Goal: Task Accomplishment & Management: Manage account settings

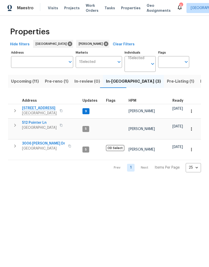
click at [123, 10] on span "Properties" at bounding box center [131, 8] width 20 height 5
click at [87, 9] on span "Work Orders" at bounding box center [92, 8] width 13 height 10
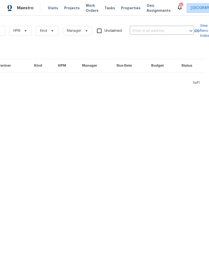
scroll to position [0, 82]
click at [151, 30] on input "text" at bounding box center [155, 31] width 50 height 8
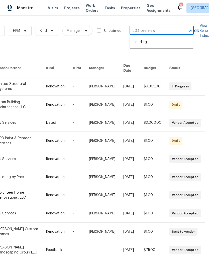
type input "504 overview"
click at [156, 43] on li "[STREET_ADDRESS]" at bounding box center [162, 42] width 64 height 8
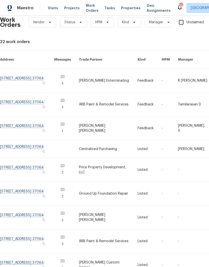
scroll to position [9, 0]
click at [26, 72] on link at bounding box center [27, 81] width 54 height 24
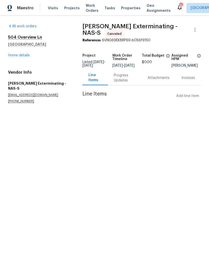
click at [23, 55] on link "Home details" at bounding box center [19, 56] width 22 height 4
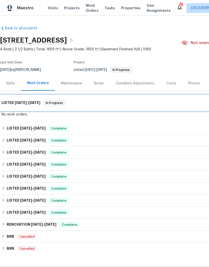
click at [12, 104] on h6 "LISTED 8/28/25 - 9/1/25" at bounding box center [21, 103] width 39 height 6
click at [14, 102] on h6 "LISTED 8/28/25 - 9/1/25" at bounding box center [21, 103] width 39 height 6
click at [12, 103] on h6 "LISTED 8/28/25 - 9/1/25" at bounding box center [21, 103] width 39 height 6
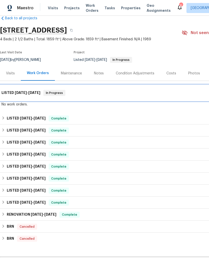
scroll to position [10, 0]
click at [12, 93] on h6 "LISTED 8/28/25 - 9/1/25" at bounding box center [21, 93] width 39 height 6
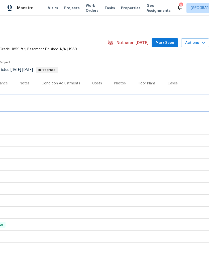
scroll to position [0, 74]
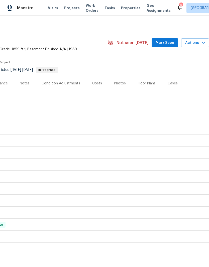
click at [168, 43] on span "Mark Seen" at bounding box center [165, 43] width 19 height 6
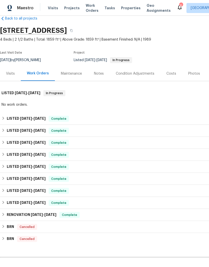
scroll to position [10, 0]
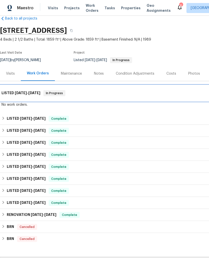
click at [25, 93] on span "[DATE]" at bounding box center [21, 93] width 12 height 4
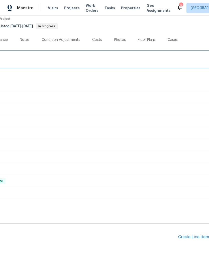
scroll to position [44, 74]
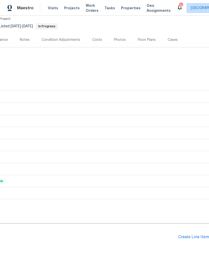
click at [194, 238] on div "Create Line Item" at bounding box center [193, 237] width 31 height 5
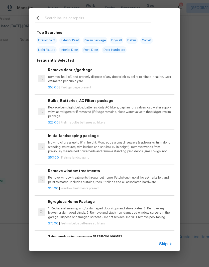
click at [86, 18] on input "text" at bounding box center [98, 19] width 106 height 8
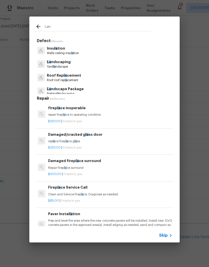
type input "Land"
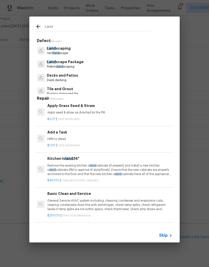
scroll to position [459, 1]
click at [66, 137] on p "HPM to detail" at bounding box center [109, 139] width 124 height 4
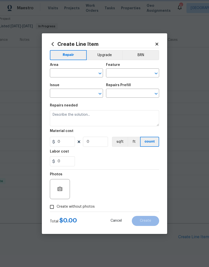
type input "Landscaping"
type input "Add a Task $1.00"
type textarea "HPM to detail"
type input "1"
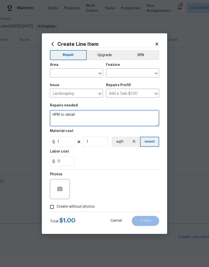
click at [86, 113] on textarea "HPM to detail" at bounding box center [104, 118] width 109 height 16
type textarea "H"
type textarea "Clean up fallen branches"
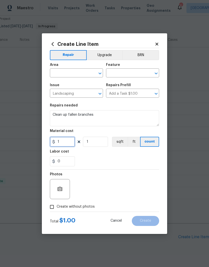
click at [67, 142] on input "1" at bounding box center [62, 142] width 25 height 10
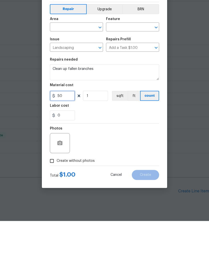
type input "50"
click at [88, 70] on input "text" at bounding box center [69, 74] width 39 height 8
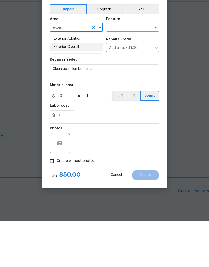
click at [80, 89] on li "Exterior Overall" at bounding box center [76, 93] width 53 height 8
type input "Exterior Overall"
click at [128, 70] on input "text" at bounding box center [125, 74] width 39 height 8
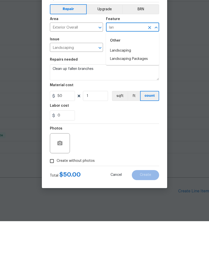
click at [128, 92] on li "Landscaping" at bounding box center [132, 96] width 53 height 8
type input "Landscaping"
click at [129, 90] on input "Add a Task $1.00" at bounding box center [125, 94] width 39 height 8
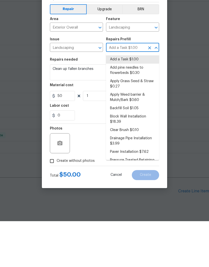
click at [93, 156] on div "0" at bounding box center [104, 161] width 109 height 10
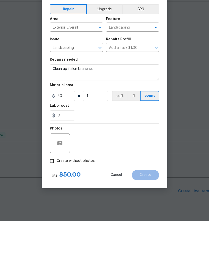
scroll to position [21, 0]
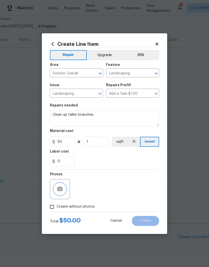
click at [65, 189] on button "button" at bounding box center [60, 189] width 12 height 12
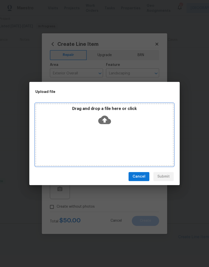
click at [123, 123] on div "Drag and drop a file here or click" at bounding box center [104, 117] width 137 height 22
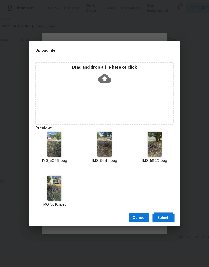
click at [168, 216] on span "Submit" at bounding box center [163, 218] width 12 height 6
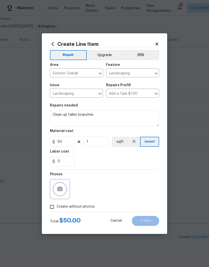
click at [64, 189] on button "button" at bounding box center [60, 189] width 12 height 12
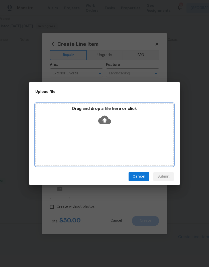
click at [121, 127] on div "Drag and drop a file here or click" at bounding box center [104, 117] width 137 height 22
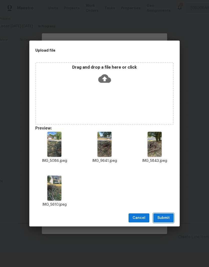
click at [164, 219] on span "Submit" at bounding box center [163, 218] width 12 height 6
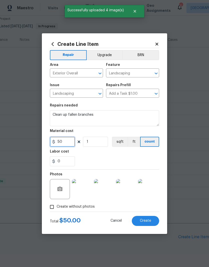
click at [68, 143] on input "50" at bounding box center [62, 142] width 25 height 10
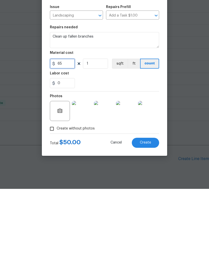
type input "65"
click at [127, 156] on div "0" at bounding box center [104, 161] width 109 height 10
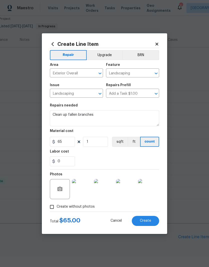
click at [148, 223] on button "Create" at bounding box center [145, 221] width 27 height 10
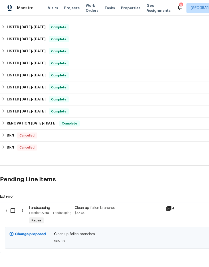
scroll to position [101, 0]
click at [16, 206] on input "checkbox" at bounding box center [15, 211] width 14 height 11
checkbox input "true"
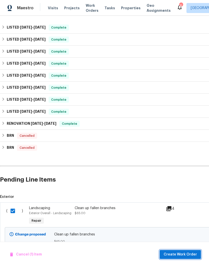
click at [188, 254] on span "Create Work Order" at bounding box center [180, 255] width 33 height 6
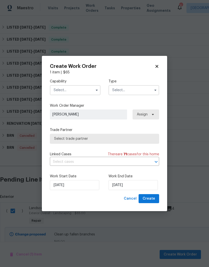
click at [93, 88] on input "text" at bounding box center [75, 90] width 51 height 10
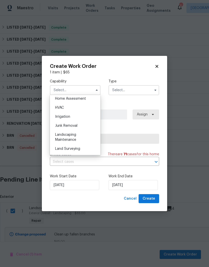
scroll to position [296, 0]
click at [74, 137] on div "Landscaping Maintenance" at bounding box center [75, 137] width 48 height 14
type input "Landscaping Maintenance"
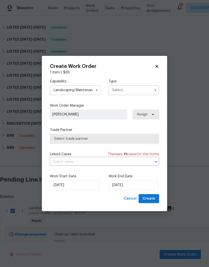
click at [139, 91] on input "text" at bounding box center [133, 90] width 51 height 10
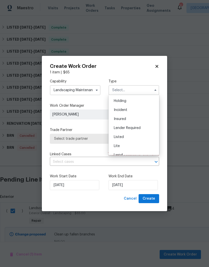
scroll to position [18, 0]
click at [122, 139] on div "Listed" at bounding box center [134, 136] width 48 height 9
type input "Listed"
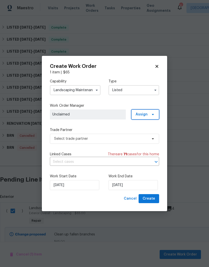
click at [149, 115] on span at bounding box center [152, 114] width 6 height 4
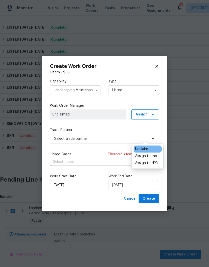
click at [151, 154] on div "Assign to me" at bounding box center [146, 156] width 22 height 5
click at [106, 114] on span "[PERSON_NAME]" at bounding box center [87, 114] width 71 height 5
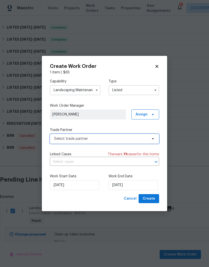
click at [148, 140] on span "Select trade partner" at bounding box center [104, 139] width 109 height 10
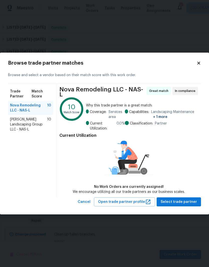
click at [35, 124] on span "[PERSON_NAME] Landscaping Group LLC - NAS-L" at bounding box center [28, 124] width 37 height 15
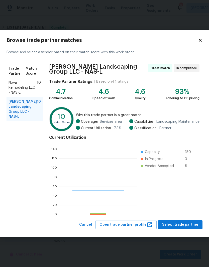
scroll to position [70, 77]
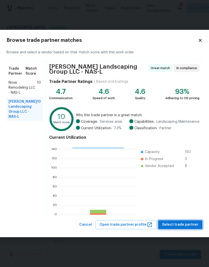
click at [178, 224] on span "Select trade partner" at bounding box center [180, 225] width 36 height 6
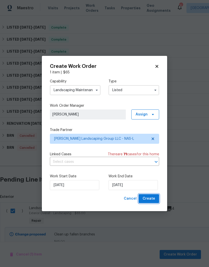
click at [152, 199] on span "Create" at bounding box center [149, 199] width 13 height 6
checkbox input "false"
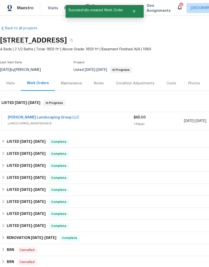
scroll to position [0, 0]
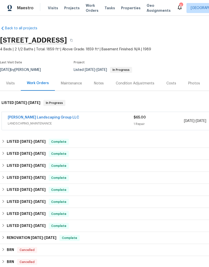
click at [39, 116] on link "[PERSON_NAME] Landscaping Group LLC" at bounding box center [43, 118] width 71 height 4
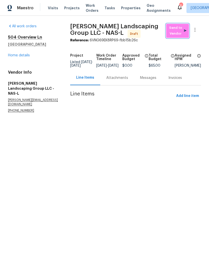
click at [176, 34] on span "Send to Vendor" at bounding box center [178, 31] width 18 height 12
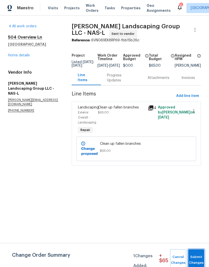
click at [197, 257] on span "Submit Changes" at bounding box center [196, 260] width 11 height 12
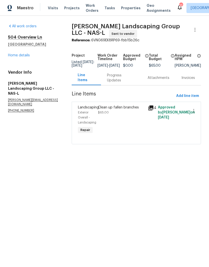
click at [125, 81] on div "Progress Updates" at bounding box center [121, 78] width 29 height 10
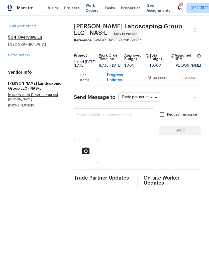
click at [117, 119] on textarea at bounding box center [113, 122] width 73 height 18
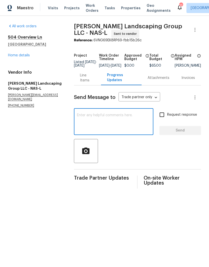
click at [23, 57] on link "Home details" at bounding box center [19, 56] width 22 height 4
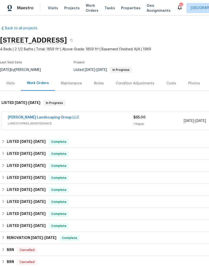
click at [101, 84] on div "Notes" at bounding box center [99, 83] width 10 height 5
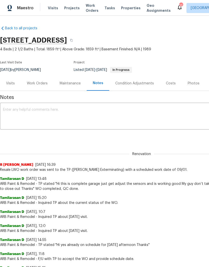
click at [74, 109] on textarea at bounding box center [141, 117] width 277 height 18
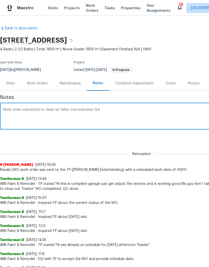
click at [89, 110] on textarea "Work order submitted to clean up fallen tree branches 9/4" at bounding box center [141, 117] width 277 height 18
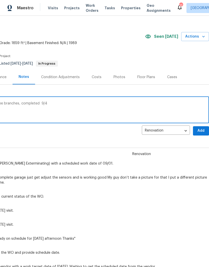
scroll to position [6, 74]
type textarea "Work order submitted to clean up fallen tree branches, completed 9/4"
click at [201, 131] on span "Add" at bounding box center [201, 131] width 8 height 6
